Goal: Book appointment/travel/reservation

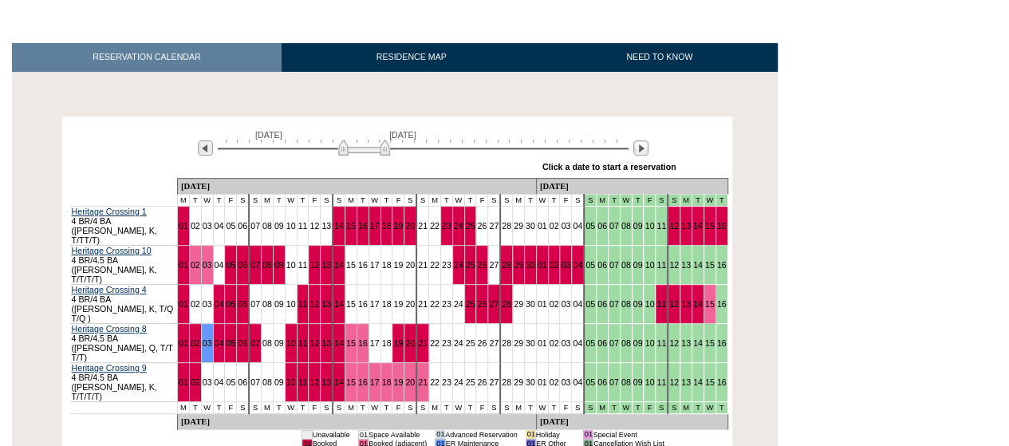
scroll to position [242, 0]
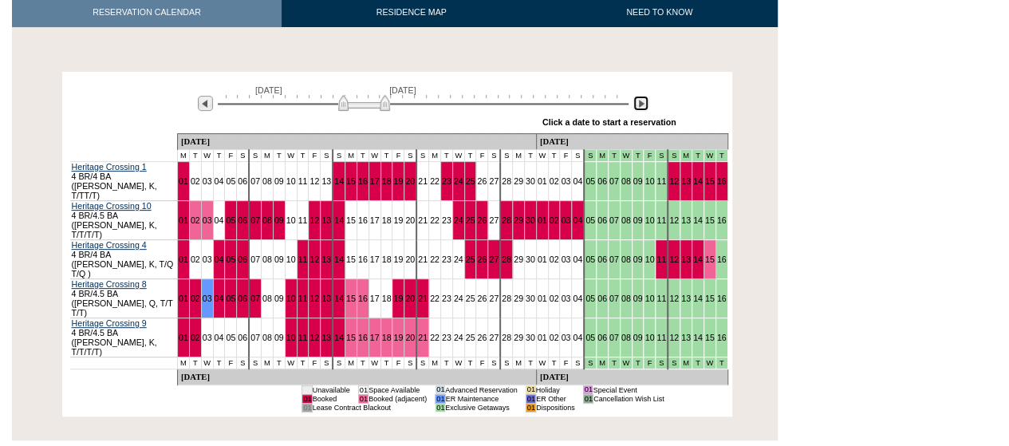
click at [638, 104] on img at bounding box center [640, 103] width 15 height 15
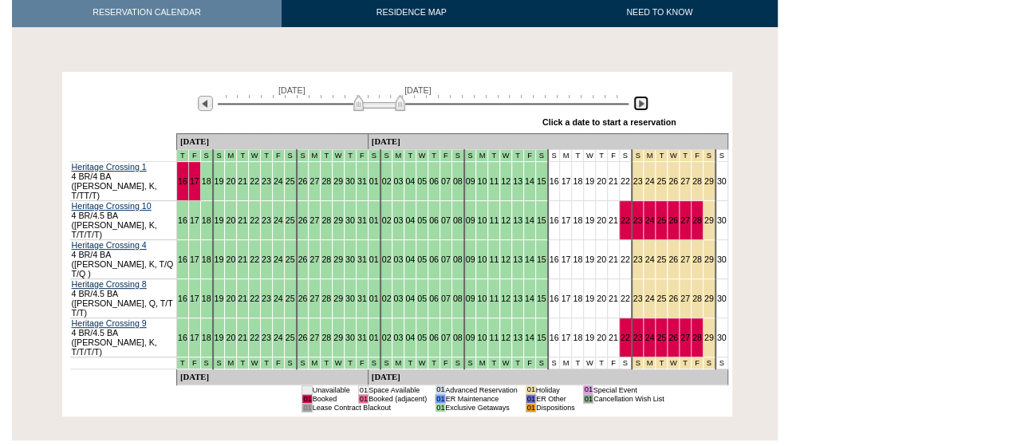
click at [638, 106] on img at bounding box center [640, 103] width 15 height 15
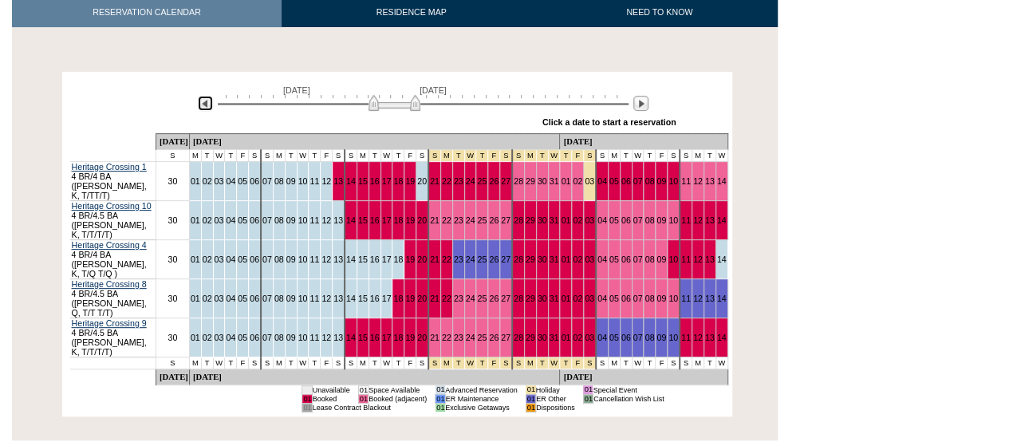
click at [206, 104] on img at bounding box center [205, 103] width 15 height 15
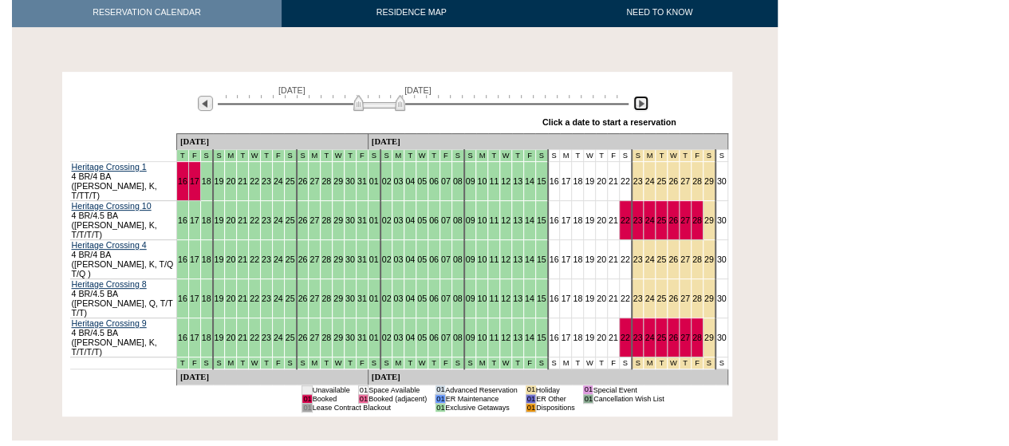
click at [642, 104] on img at bounding box center [640, 103] width 15 height 15
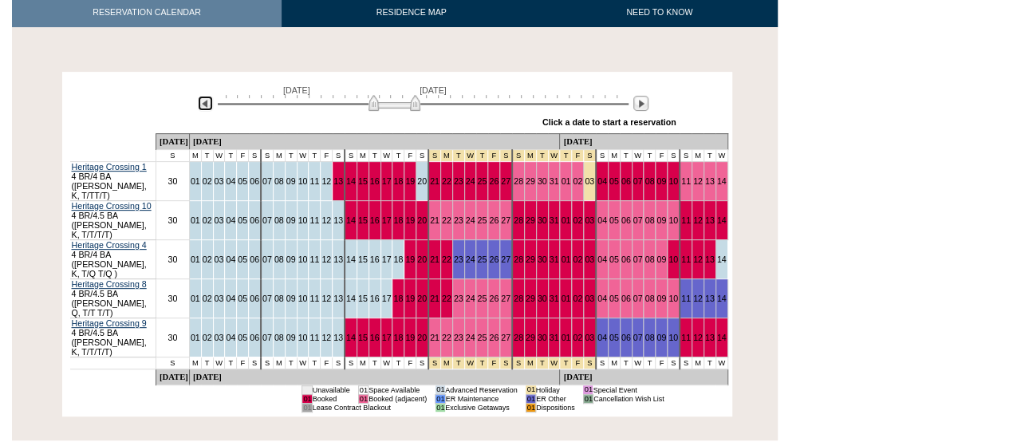
click at [207, 98] on img at bounding box center [205, 103] width 15 height 15
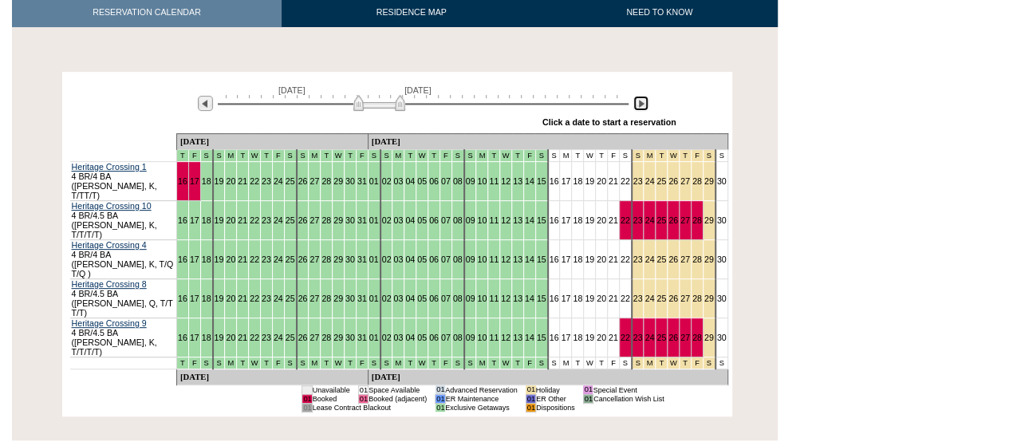
click at [638, 104] on img at bounding box center [640, 103] width 15 height 15
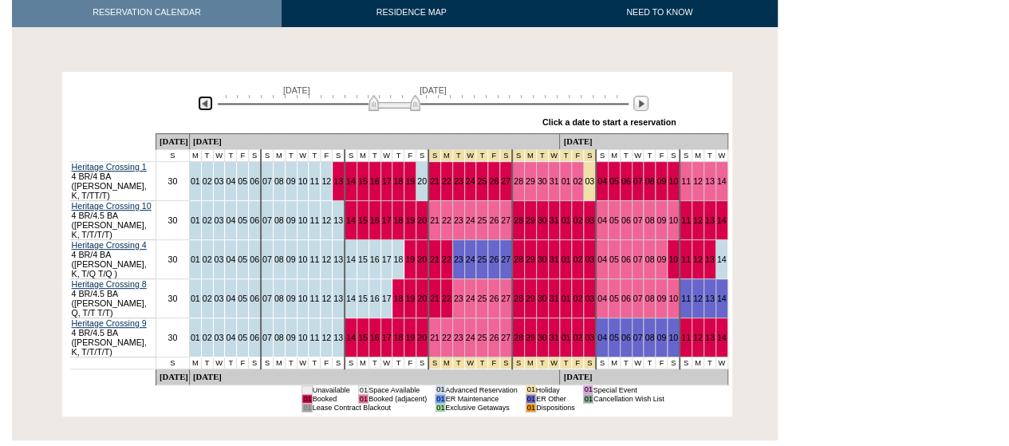
click at [203, 100] on img at bounding box center [205, 103] width 15 height 15
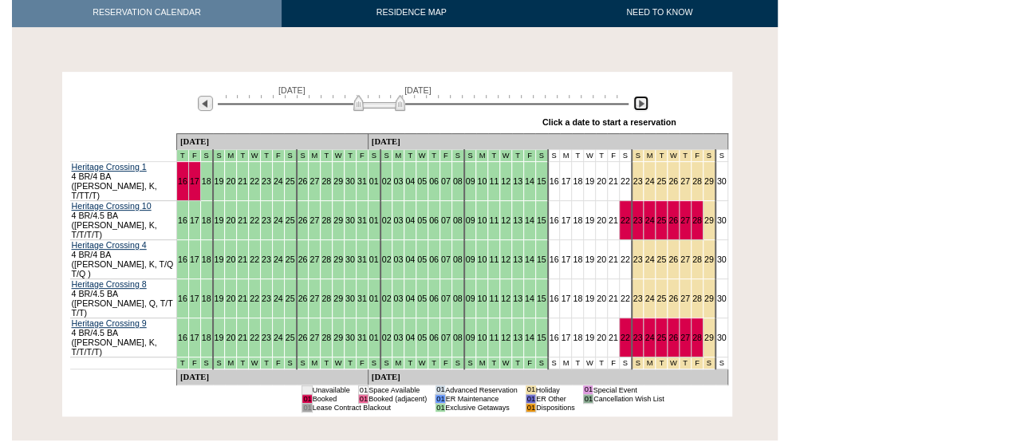
click at [642, 104] on img at bounding box center [640, 103] width 15 height 15
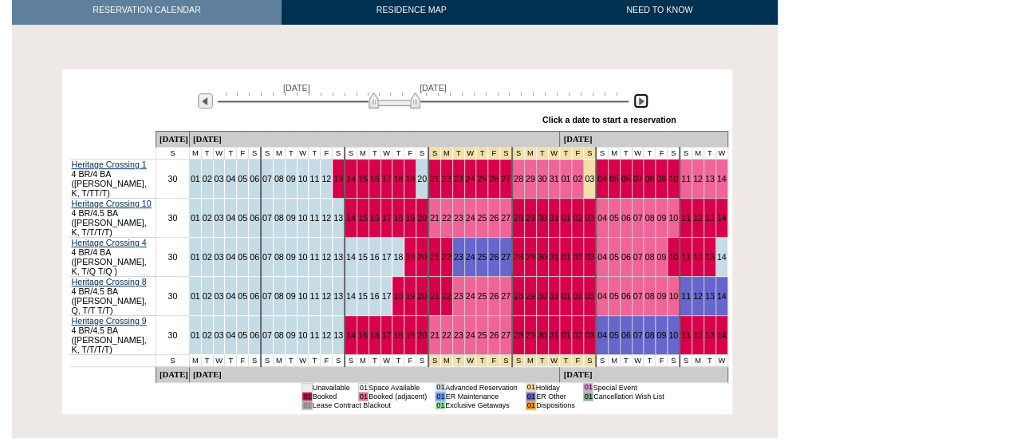
scroll to position [243, 0]
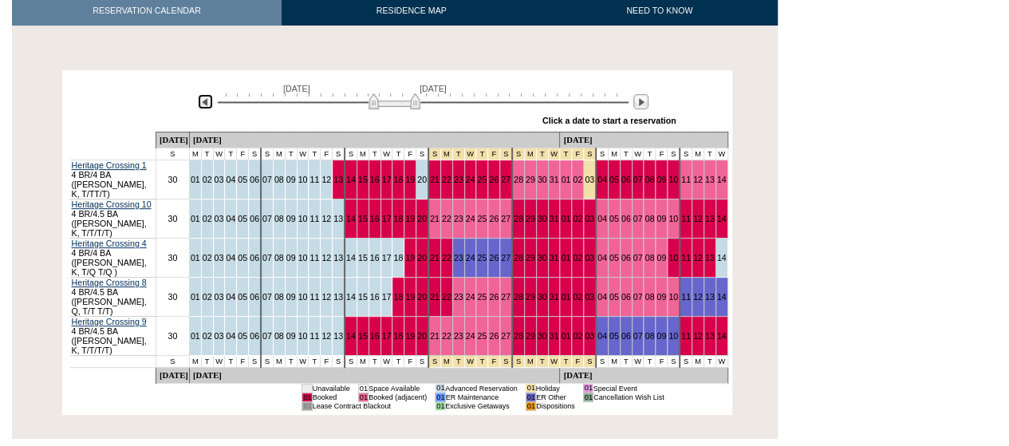
click at [207, 102] on img at bounding box center [205, 101] width 15 height 15
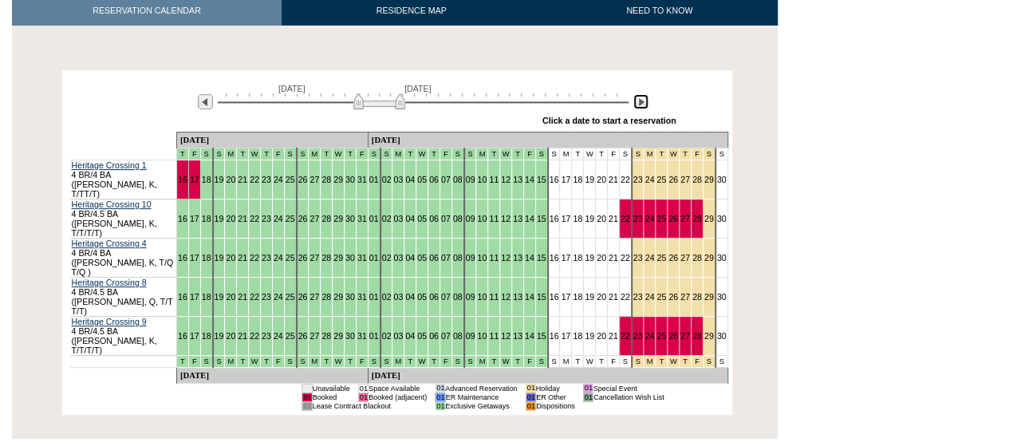
click at [640, 103] on img at bounding box center [640, 101] width 15 height 15
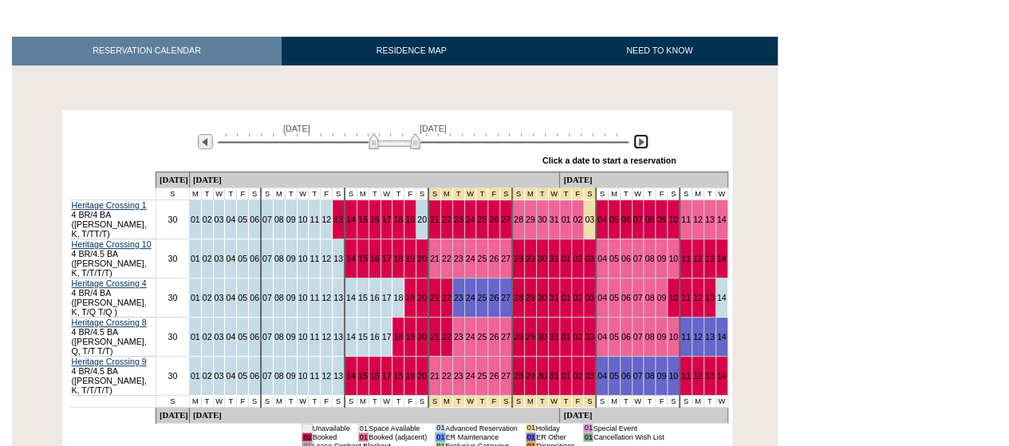
scroll to position [209, 0]
